Goal: Task Accomplishment & Management: Manage account settings

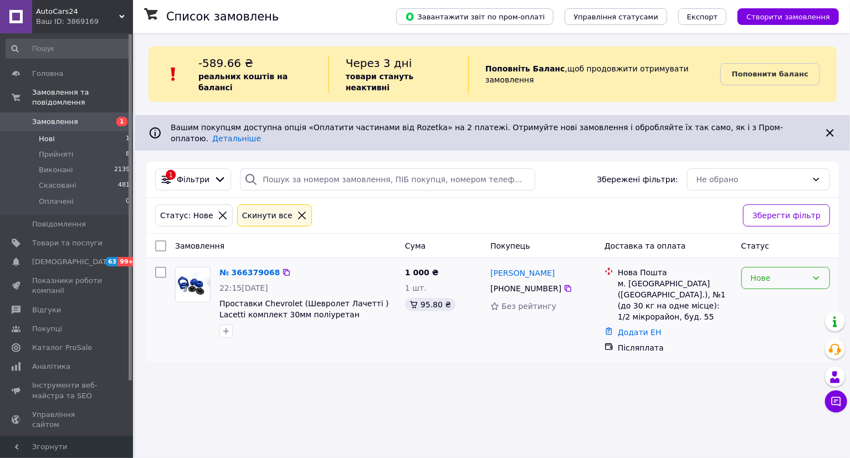
click at [763, 272] on div "Нове" at bounding box center [779, 278] width 57 height 12
click at [762, 286] on li "Прийнято" at bounding box center [786, 282] width 88 height 20
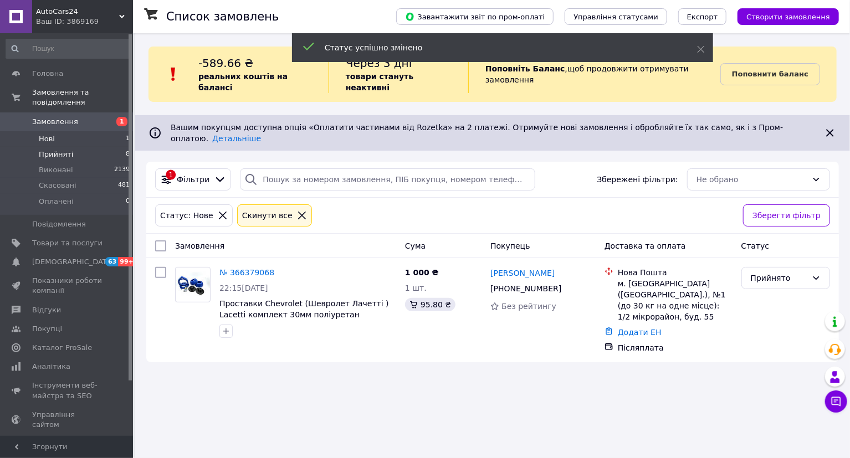
click at [64, 150] on span "Прийняті" at bounding box center [56, 155] width 34 height 10
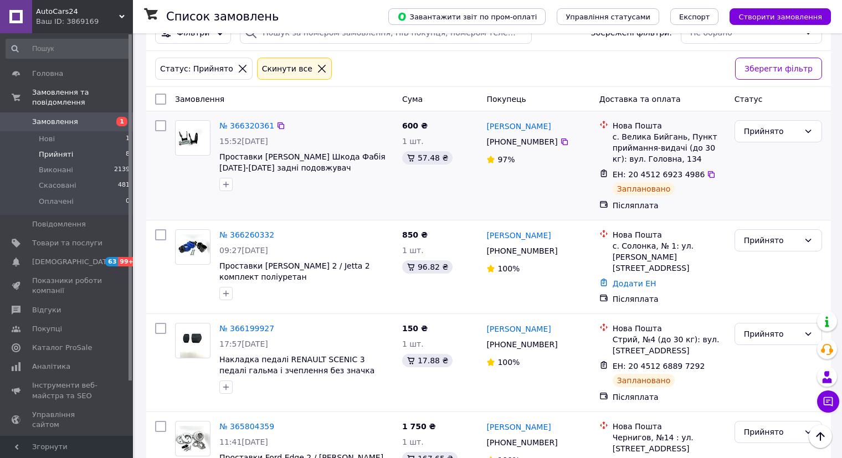
scroll to position [166, 0]
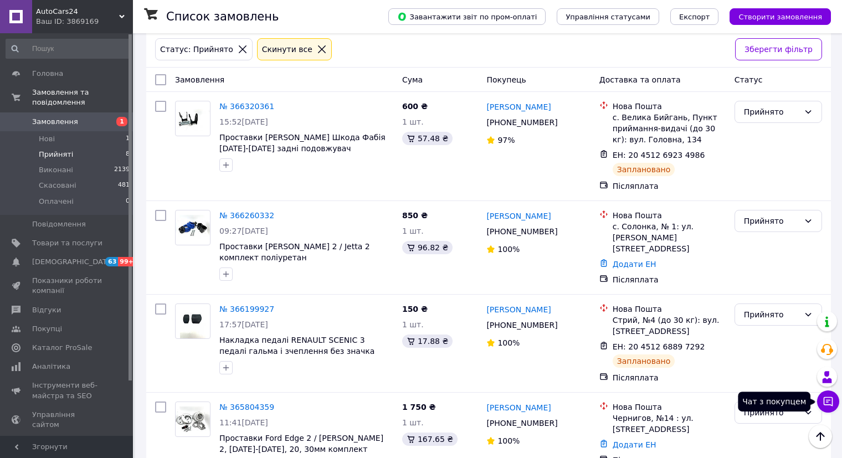
click at [826, 402] on icon at bounding box center [828, 401] width 11 height 11
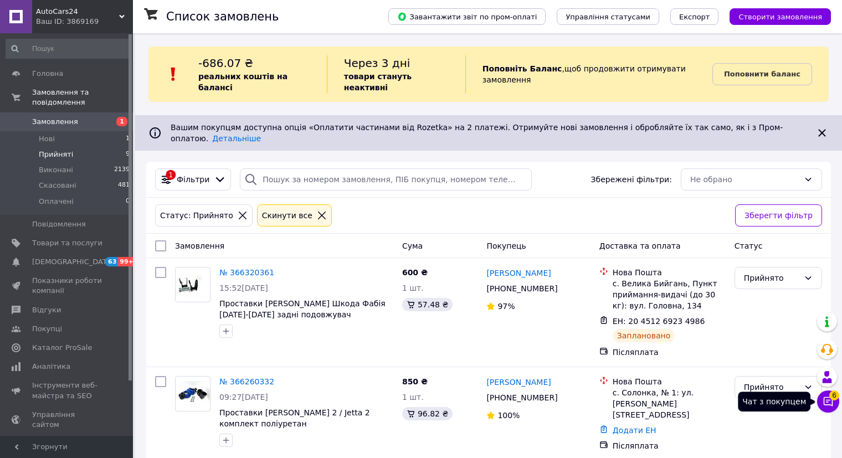
click at [828, 406] on icon at bounding box center [828, 401] width 11 height 11
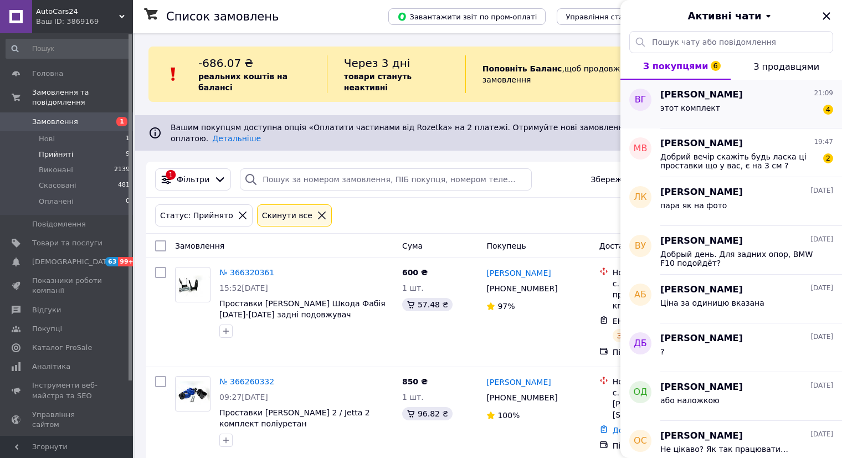
click at [696, 101] on div "этот комплект 4" at bounding box center [746, 110] width 173 height 18
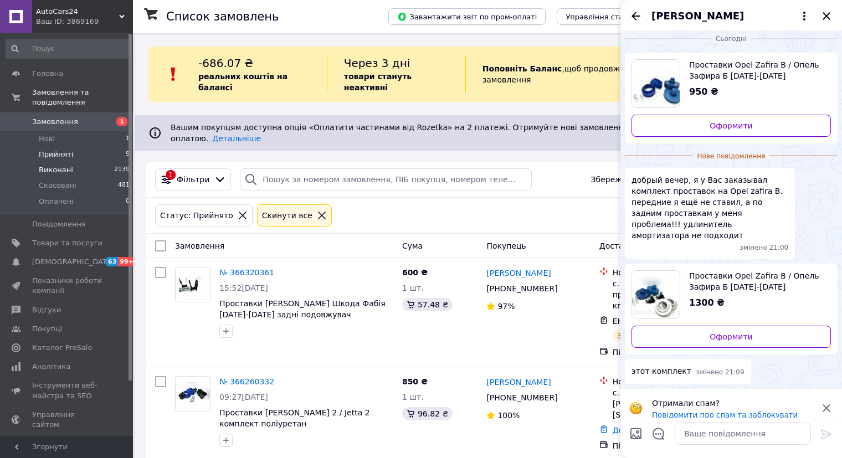
click at [78, 162] on li "Виконані 2139" at bounding box center [68, 170] width 136 height 16
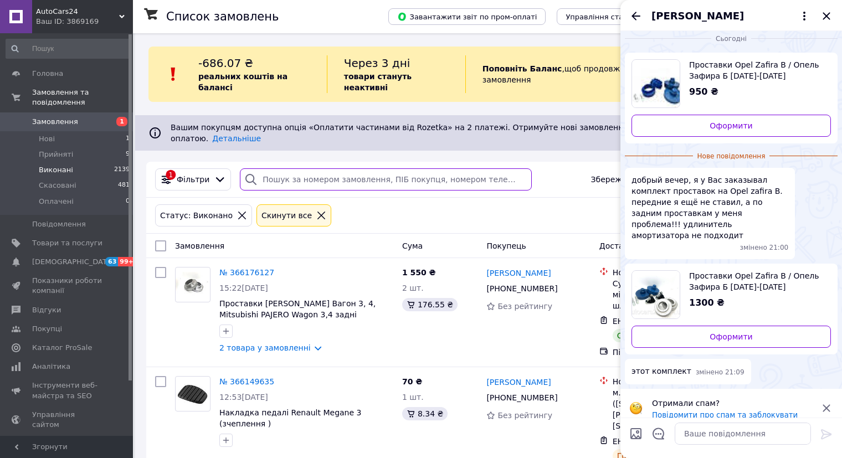
click at [284, 168] on input "search" at bounding box center [385, 179] width 291 height 22
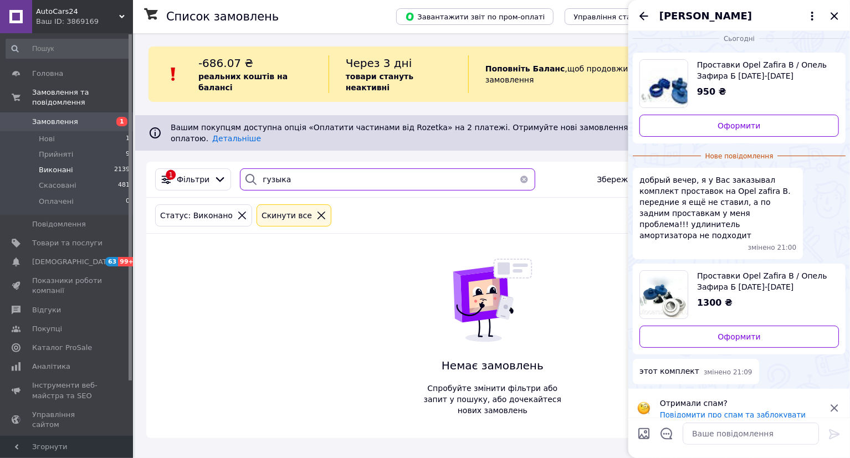
type input "гузыка"
click at [834, 402] on icon at bounding box center [834, 408] width 13 height 13
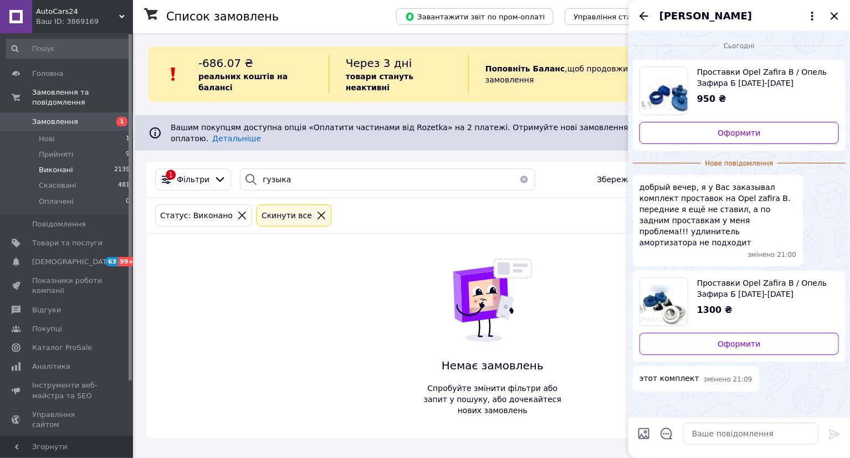
click at [65, 165] on span "Виконані" at bounding box center [56, 170] width 34 height 10
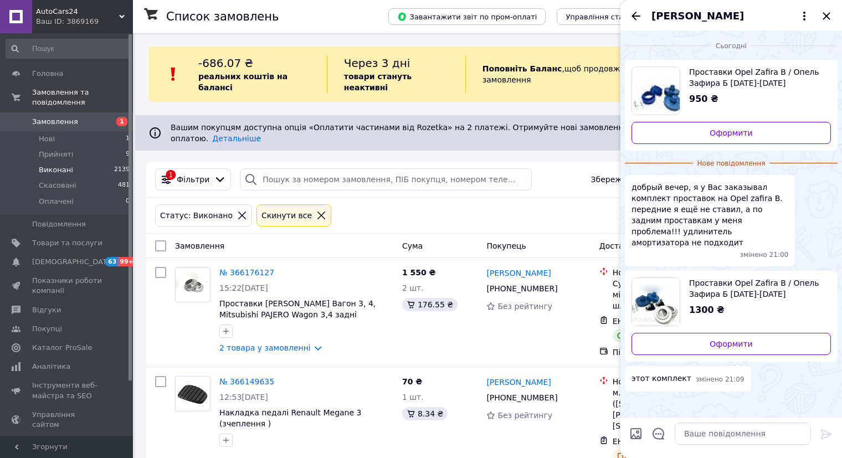
click at [824, 19] on icon "Закрити" at bounding box center [826, 15] width 13 height 13
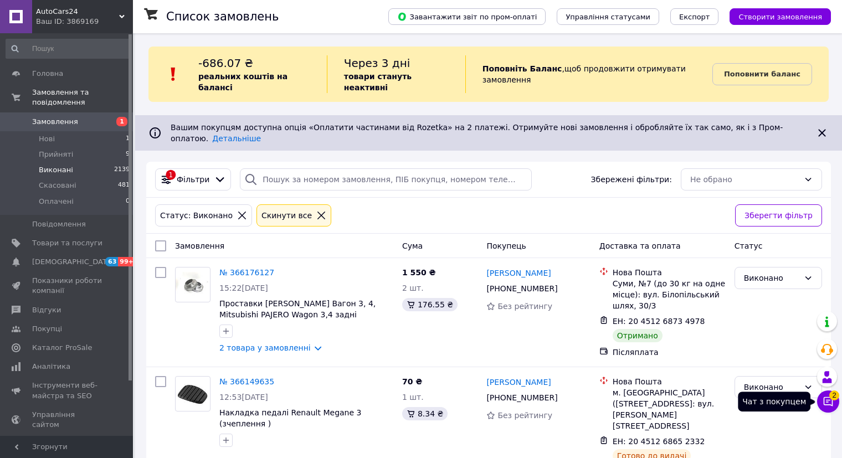
click at [831, 402] on icon at bounding box center [828, 401] width 11 height 11
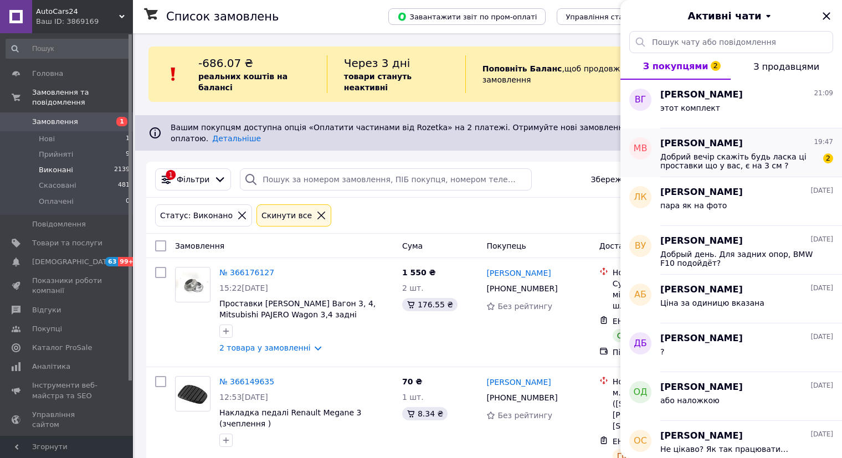
click at [726, 160] on span "Добрий вечір скажіть будь ласка ці проставки що у вас, є на 3 см ?" at bounding box center [738, 161] width 157 height 18
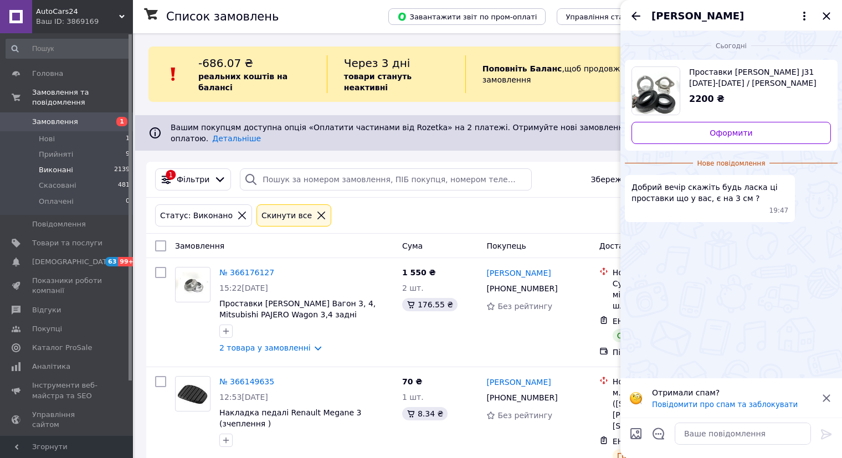
click at [753, 76] on span "Проставки Nissan Teana J31 2003-2008 / Ніссан Тіана J31 повний комплект" at bounding box center [755, 77] width 133 height 22
click at [690, 439] on textarea at bounding box center [743, 434] width 136 height 22
type textarea "[DEMOGRAPHIC_DATA]"
click at [825, 433] on icon at bounding box center [826, 434] width 13 height 13
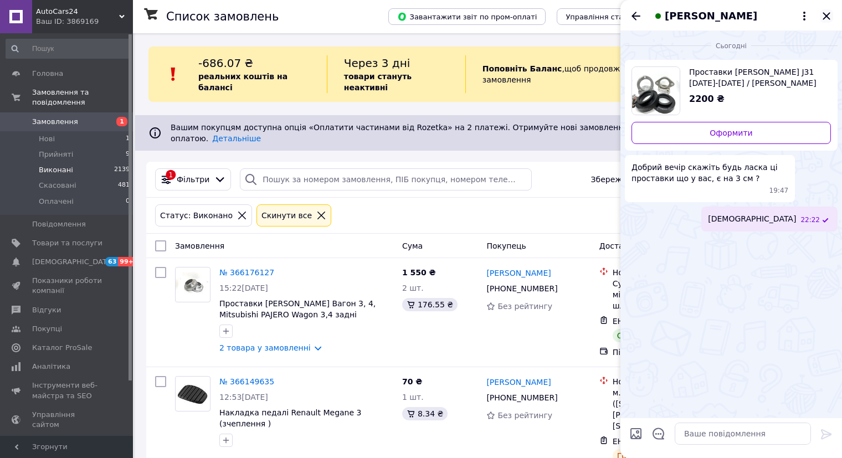
click at [827, 18] on icon "Закрити" at bounding box center [826, 15] width 13 height 13
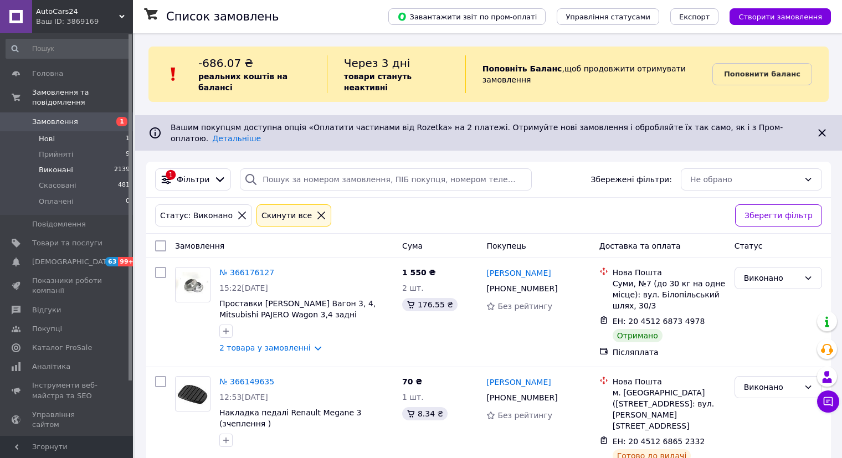
click at [81, 131] on li "Нові 1" at bounding box center [68, 139] width 136 height 16
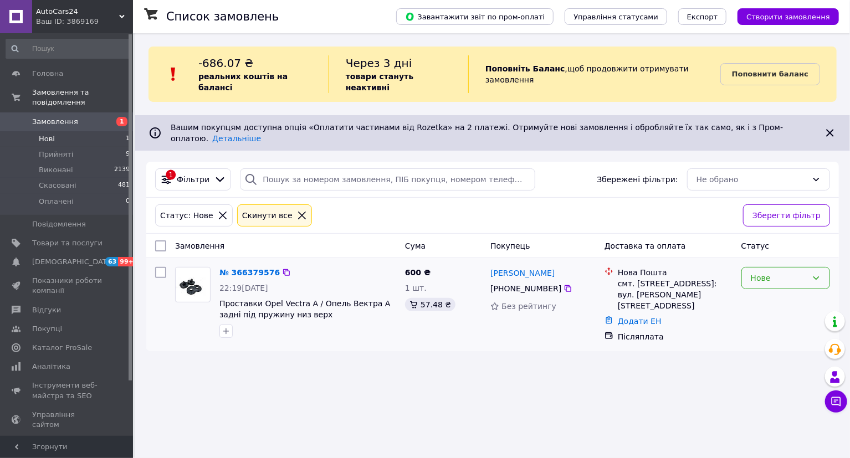
click at [786, 272] on div "Нове" at bounding box center [779, 278] width 57 height 12
click at [777, 277] on li "Прийнято" at bounding box center [786, 282] width 88 height 20
click at [66, 165] on span "Виконані" at bounding box center [56, 170] width 34 height 10
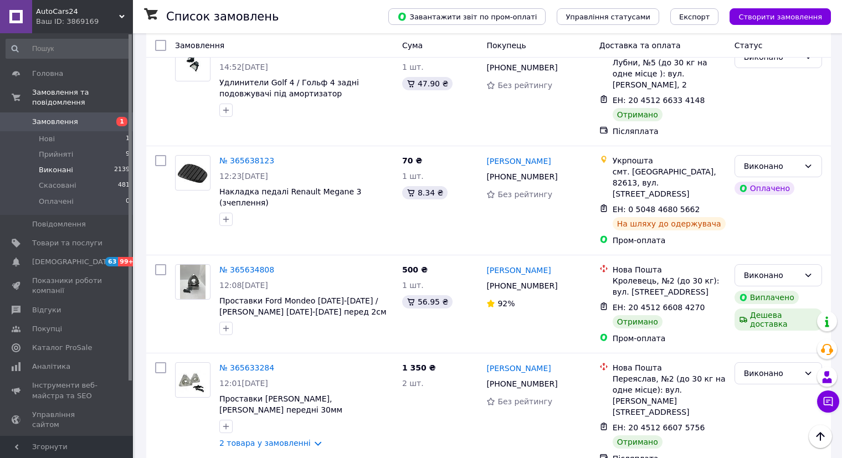
scroll to position [1937, 0]
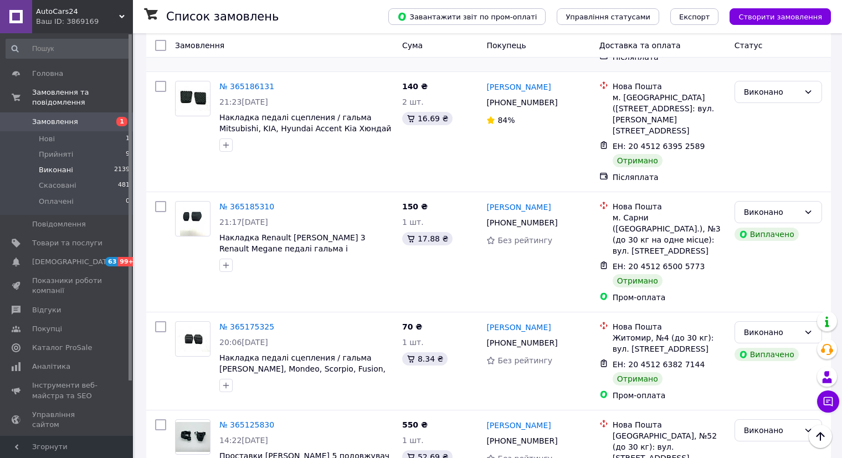
scroll to position [1964, 0]
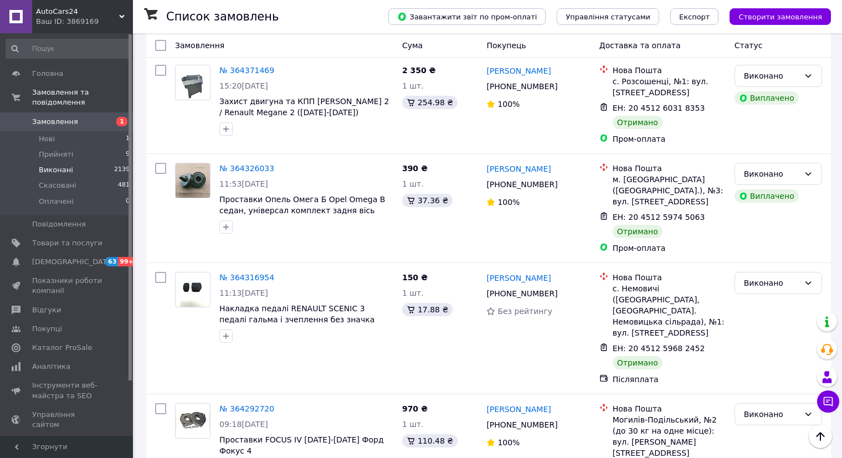
scroll to position [1968, 0]
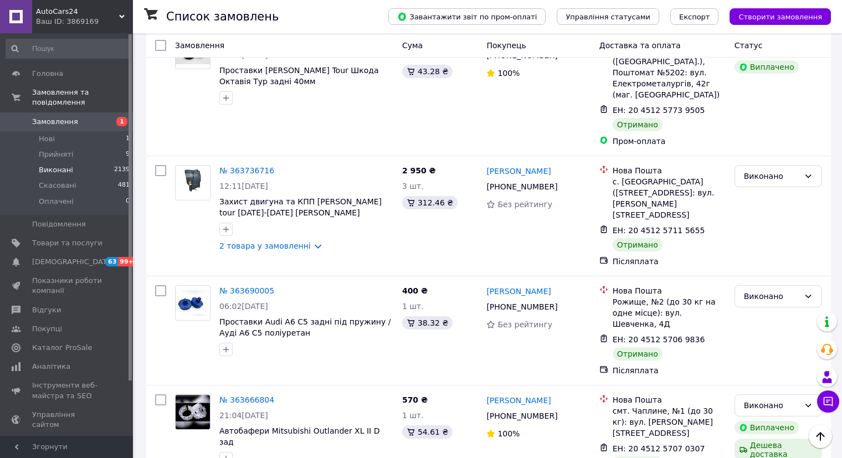
scroll to position [1979, 0]
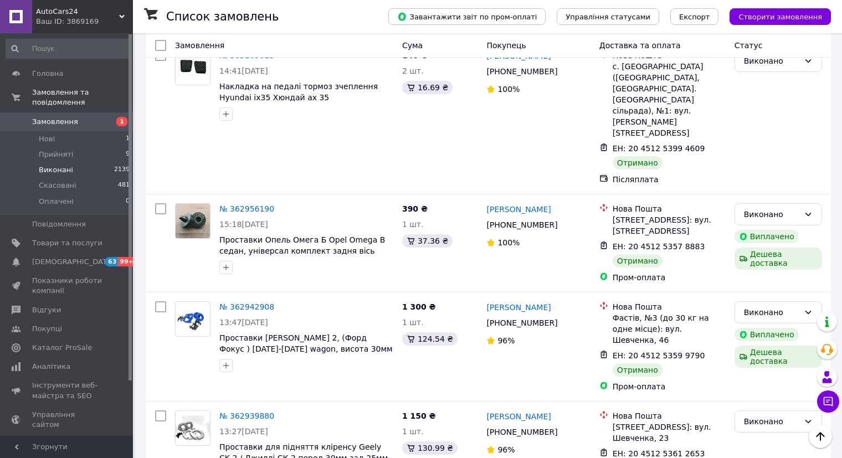
scroll to position [1961, 0]
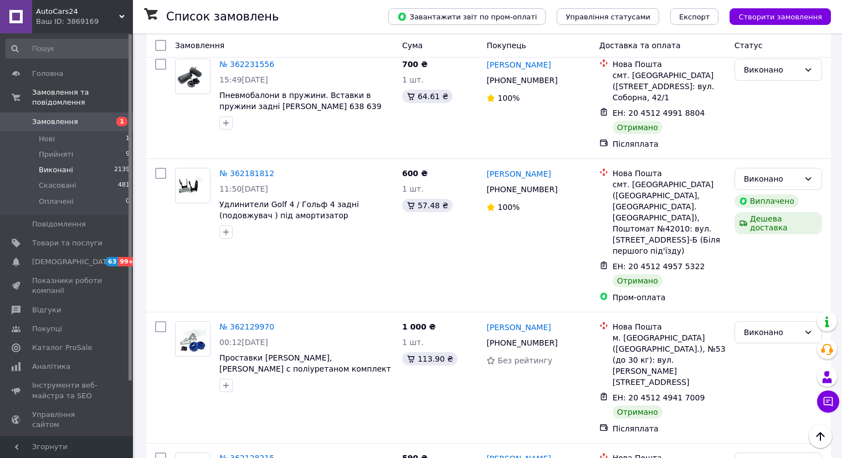
scroll to position [2012, 0]
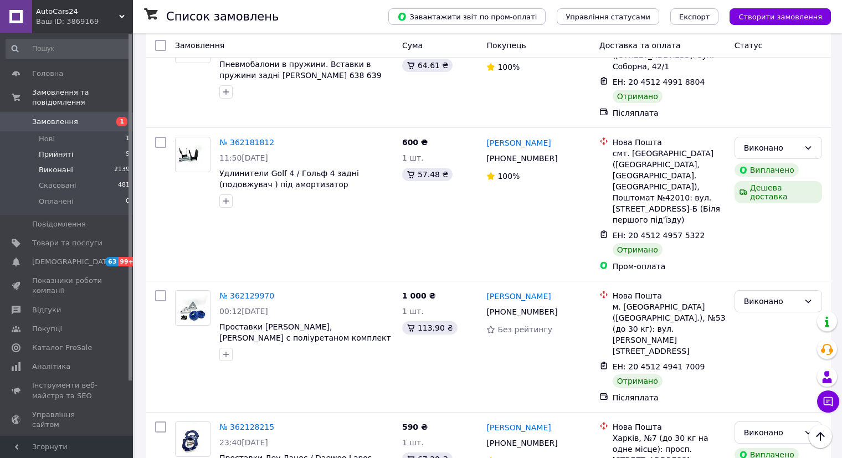
click at [57, 150] on span "Прийняті" at bounding box center [56, 155] width 34 height 10
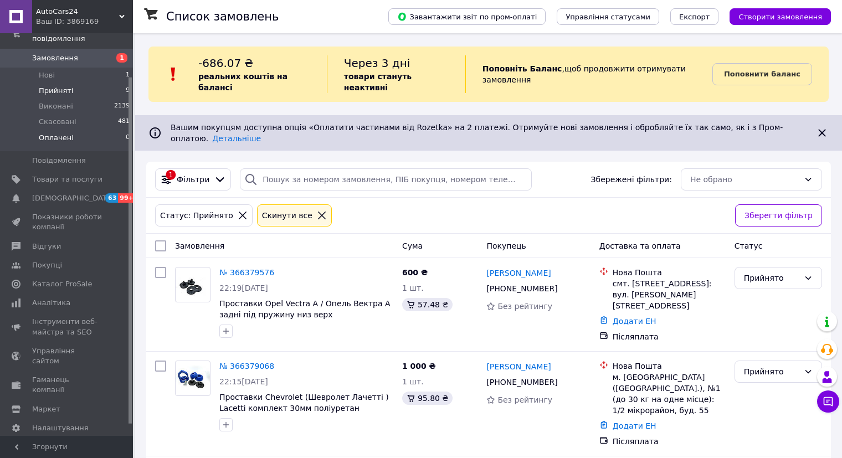
scroll to position [8, 0]
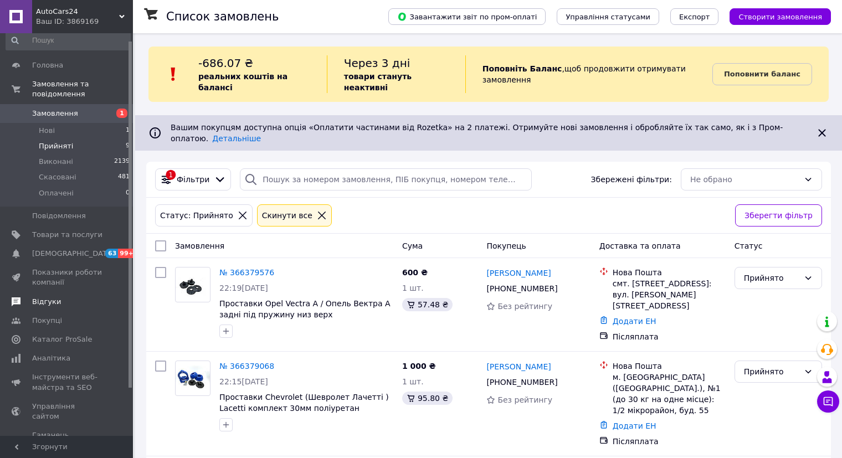
click at [65, 297] on span "Відгуки" at bounding box center [67, 302] width 70 height 10
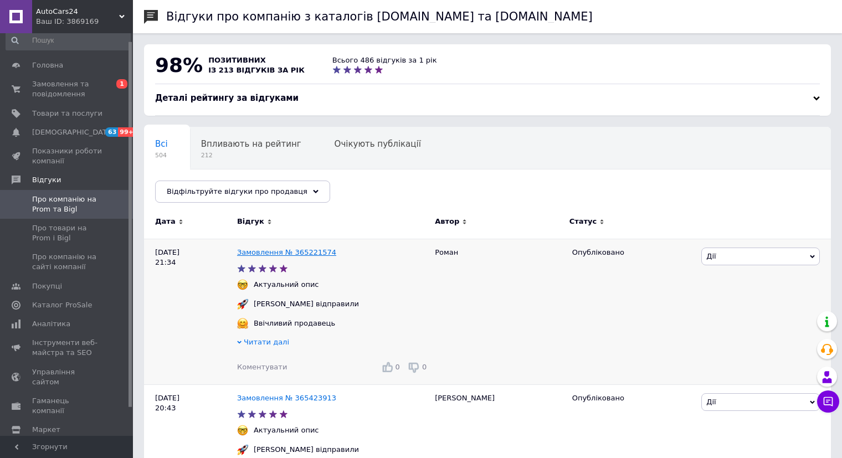
click at [271, 253] on link "Замовлення № 365221574" at bounding box center [286, 252] width 99 height 8
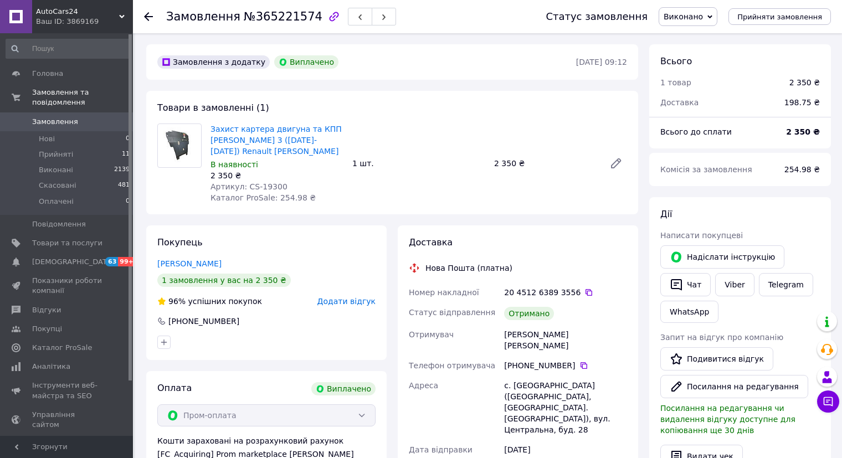
scroll to position [89, 0]
click at [60, 305] on span "Відгуки" at bounding box center [67, 310] width 70 height 10
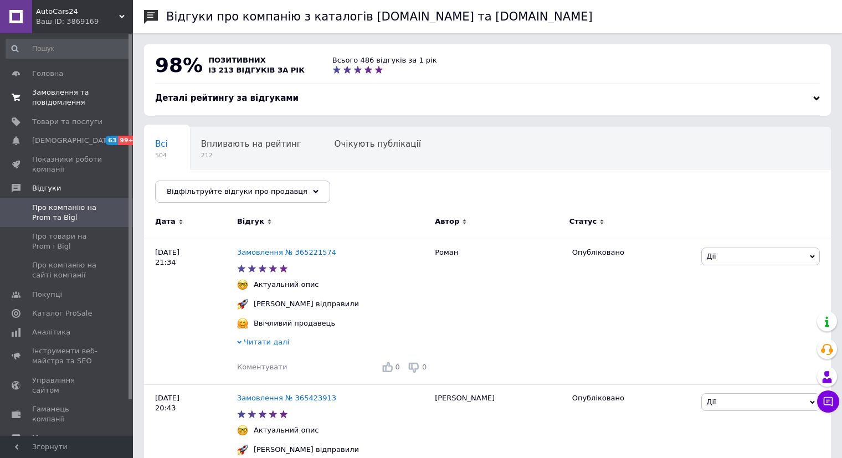
click at [61, 100] on span "Замовлення та повідомлення" at bounding box center [67, 98] width 70 height 20
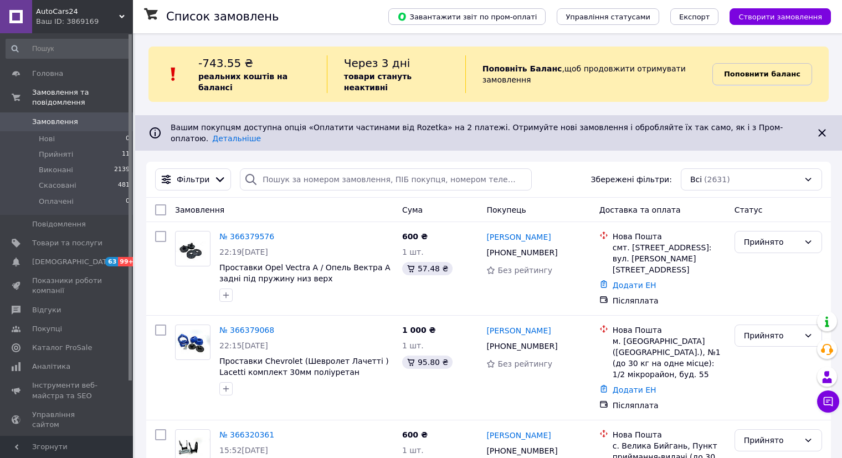
click at [751, 70] on b "Поповнити баланс" at bounding box center [762, 74] width 76 height 8
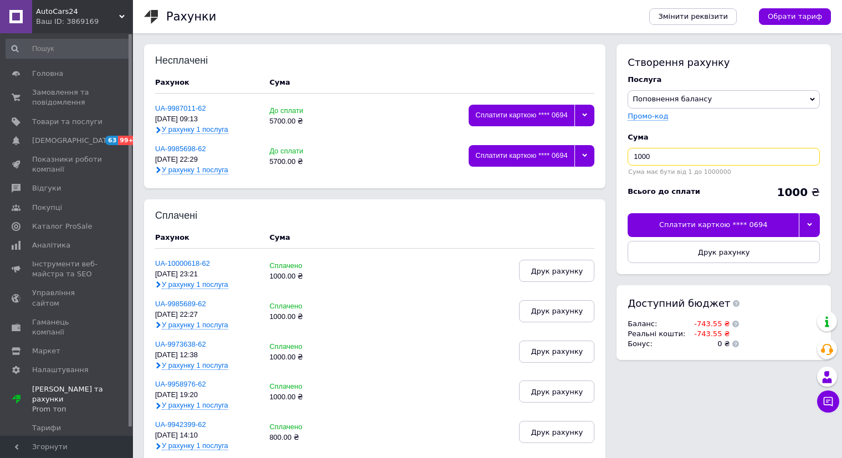
drag, startPoint x: 657, startPoint y: 160, endPoint x: 354, endPoint y: 217, distance: 308.5
type input "750"
click at [774, 225] on div "Сплатити карткою **** 0694" at bounding box center [713, 224] width 171 height 23
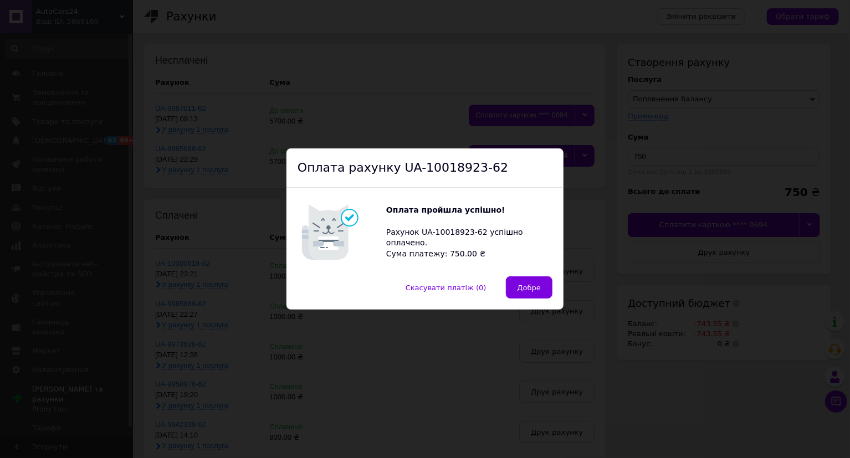
click at [523, 295] on button "Добре" at bounding box center [529, 287] width 47 height 22
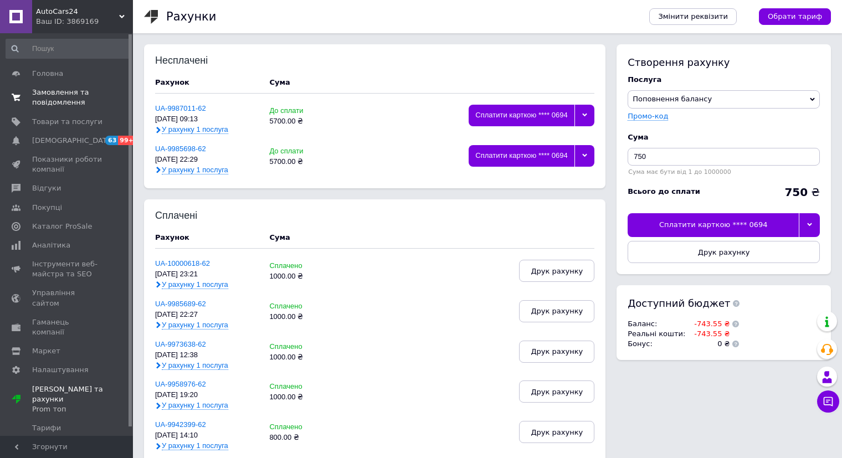
click at [94, 104] on span "Замовлення та повідомлення" at bounding box center [67, 98] width 70 height 20
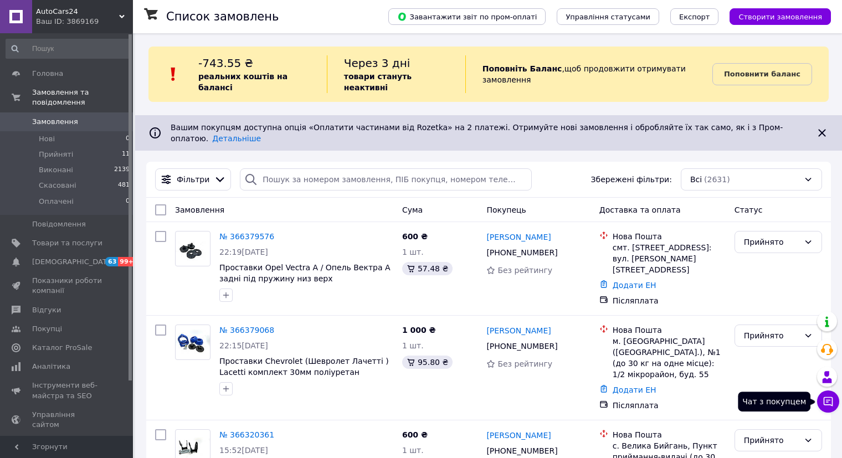
click at [827, 403] on icon at bounding box center [828, 401] width 11 height 11
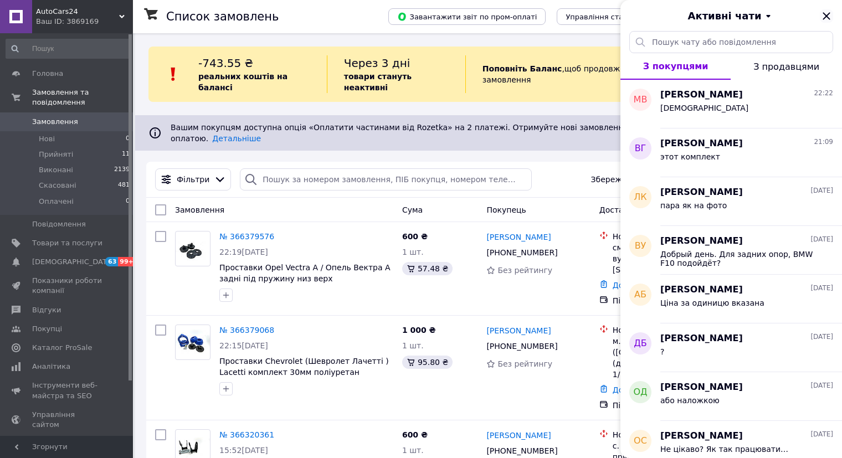
click at [824, 18] on icon "Закрити" at bounding box center [826, 15] width 7 height 7
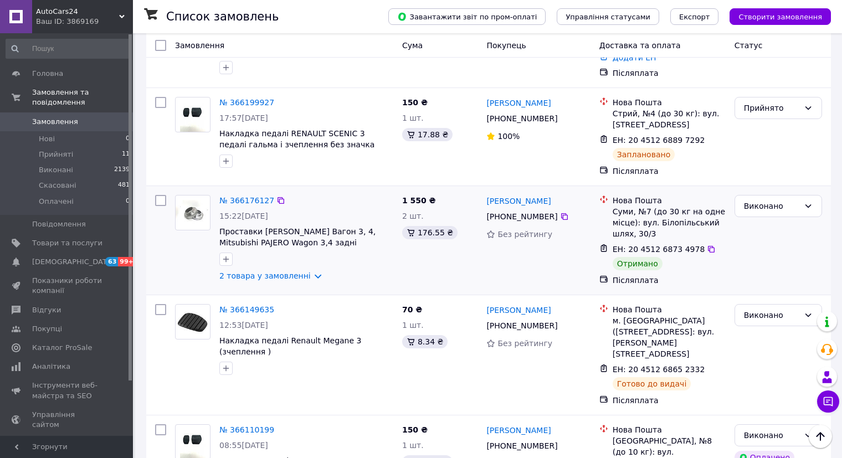
scroll to position [554, 0]
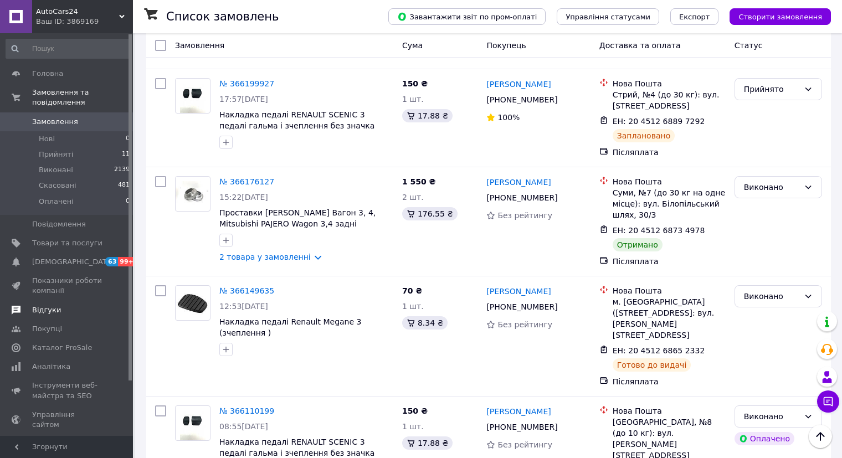
click at [49, 305] on span "Відгуки" at bounding box center [46, 310] width 29 height 10
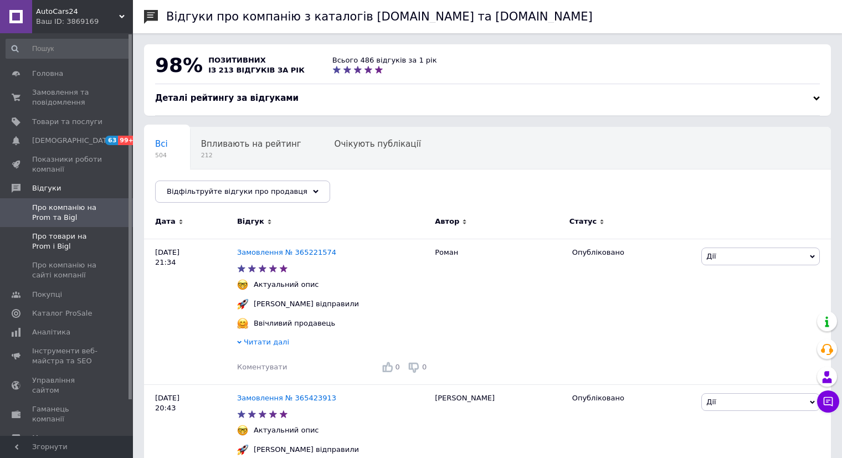
click at [62, 245] on span "Про товари на Prom і Bigl" at bounding box center [67, 242] width 70 height 20
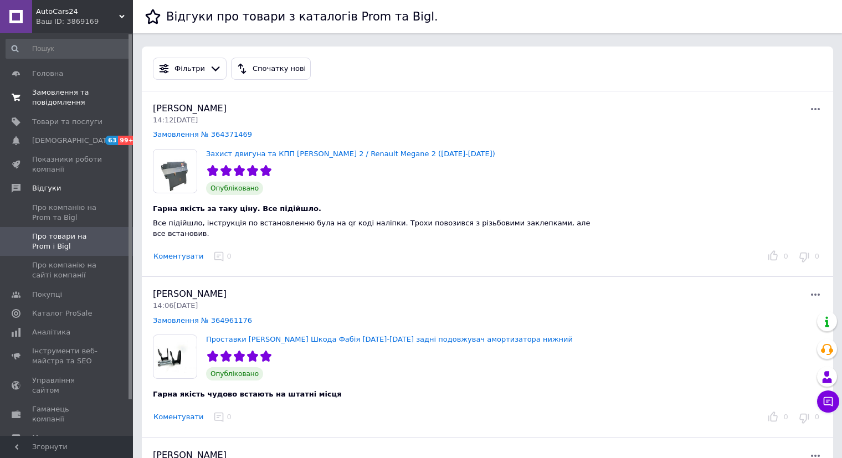
click at [60, 104] on span "Замовлення та повідомлення" at bounding box center [67, 98] width 70 height 20
